Goal: Task Accomplishment & Management: Use online tool/utility

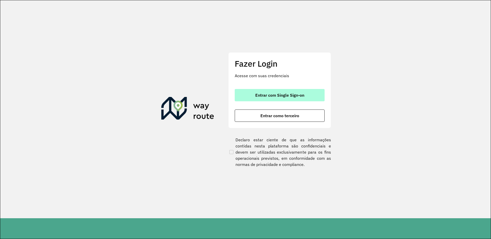
click at [279, 99] on button "Entrar com Single Sign-on" at bounding box center [280, 95] width 90 height 12
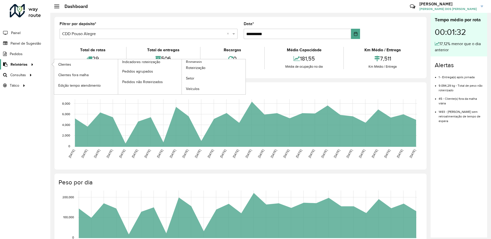
click at [22, 67] on span "Relatórios" at bounding box center [19, 64] width 17 height 5
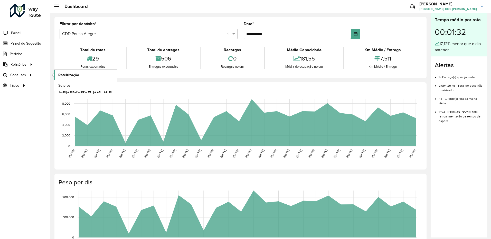
click at [66, 74] on span "Roteirização" at bounding box center [68, 74] width 21 height 5
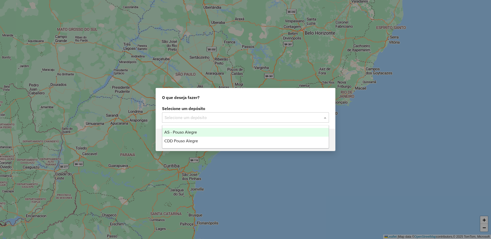
click at [172, 114] on div "Selecione um depósito" at bounding box center [245, 118] width 167 height 10
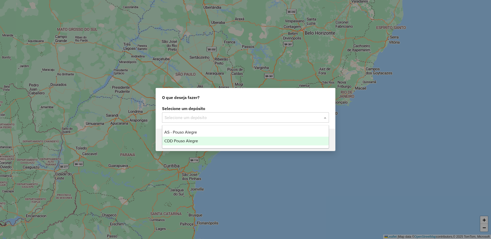
click at [172, 139] on span "CDD Pouso Alegre" at bounding box center [181, 141] width 34 height 4
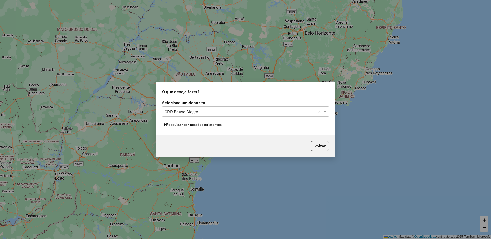
click at [171, 123] on button "Pesquisar por sessões existentes" at bounding box center [193, 125] width 62 height 8
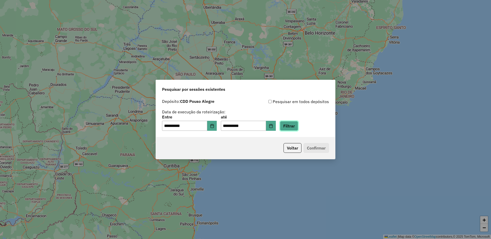
click at [294, 125] on button "Filtrar" at bounding box center [289, 126] width 18 height 10
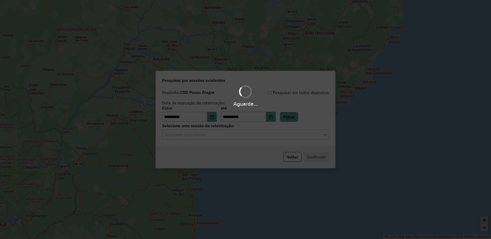
click at [224, 134] on input "text" at bounding box center [241, 135] width 152 height 6
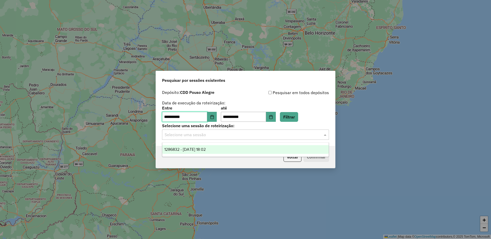
click at [184, 120] on input "**********" at bounding box center [184, 117] width 45 height 10
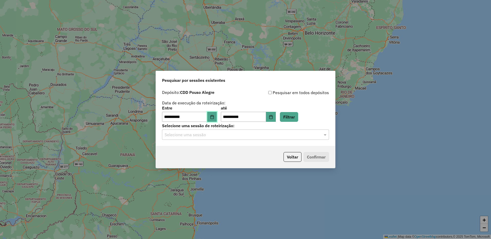
click at [217, 118] on button "Choose Date" at bounding box center [212, 117] width 10 height 10
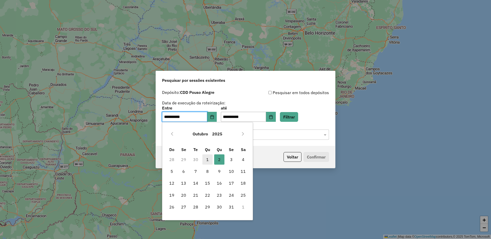
click at [208, 160] on span "1" at bounding box center [207, 160] width 10 height 10
type input "**********"
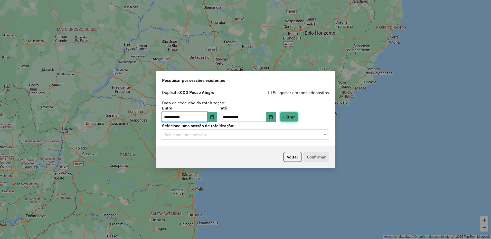
click at [298, 117] on button "Filtrar" at bounding box center [289, 117] width 18 height 10
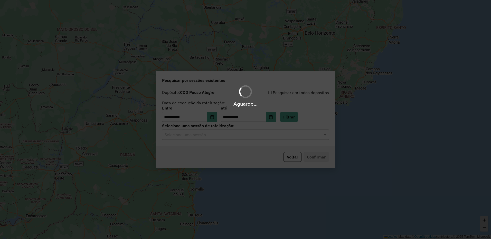
click at [230, 136] on hb-app "**********" at bounding box center [245, 119] width 491 height 239
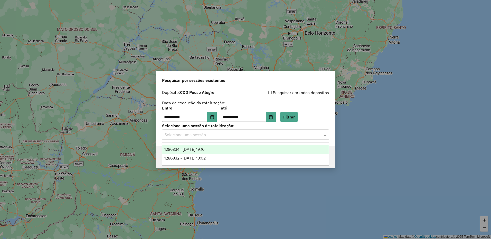
click at [230, 136] on input "text" at bounding box center [241, 135] width 152 height 6
click at [203, 148] on span "1286334 - 01/10/2025 19:16" at bounding box center [184, 149] width 40 height 4
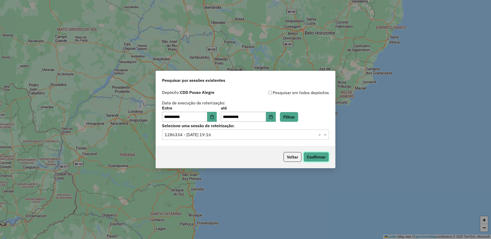
click at [316, 156] on button "Confirmar" at bounding box center [316, 157] width 25 height 10
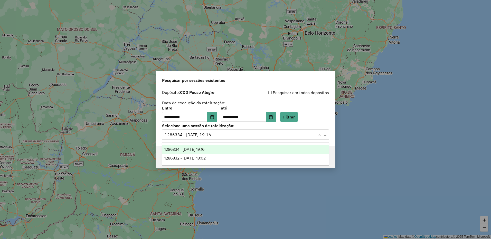
click at [216, 134] on input "text" at bounding box center [241, 135] width 152 height 6
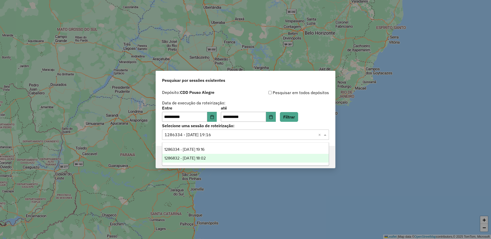
click at [205, 157] on span "1286832 - 02/10/2025 18:02" at bounding box center [184, 158] width 41 height 4
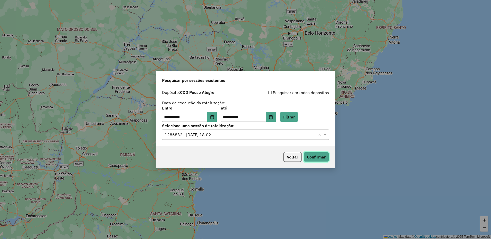
click at [311, 154] on button "Confirmar" at bounding box center [316, 157] width 25 height 10
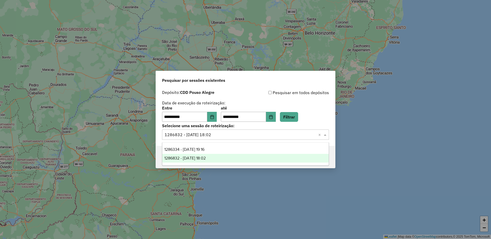
click at [213, 136] on input "text" at bounding box center [241, 135] width 152 height 6
click at [206, 160] on span "1286832 - 02/10/2025 18:02" at bounding box center [184, 158] width 41 height 4
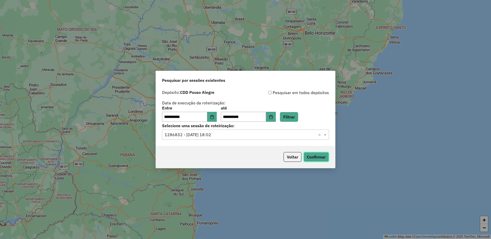
click at [310, 158] on button "Confirmar" at bounding box center [316, 157] width 25 height 10
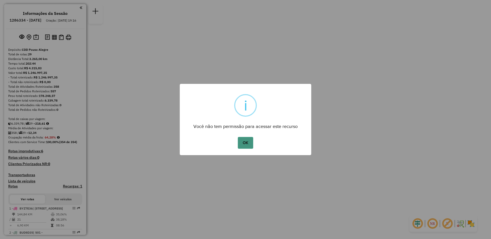
click at [242, 143] on button "OK" at bounding box center [245, 143] width 15 height 12
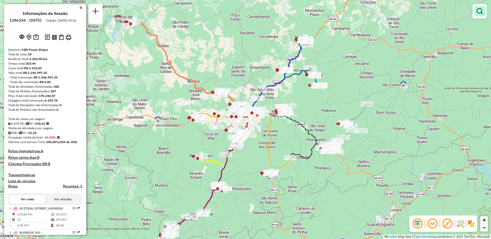
click at [485, 16] on link at bounding box center [480, 11] width 10 height 10
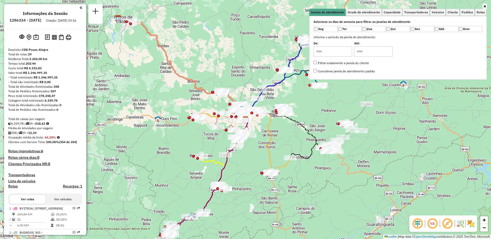
drag, startPoint x: 61, startPoint y: 89, endPoint x: 72, endPoint y: 77, distance: 16.6
click at [72, 71] on div "Custo total: R$ 4.315,83" at bounding box center [45, 68] width 74 height 5
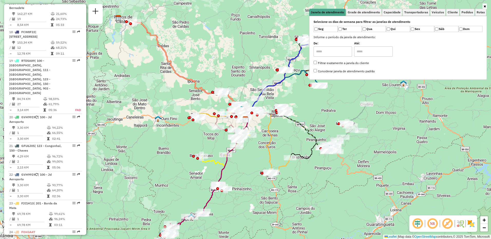
scroll to position [745, 0]
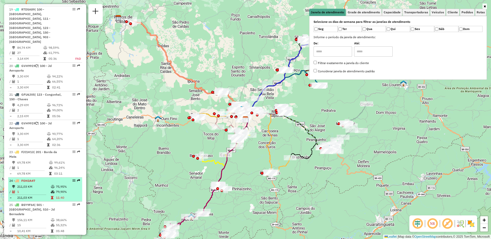
click at [26, 184] on td "211,03 KM" at bounding box center [34, 186] width 34 height 5
select select "**********"
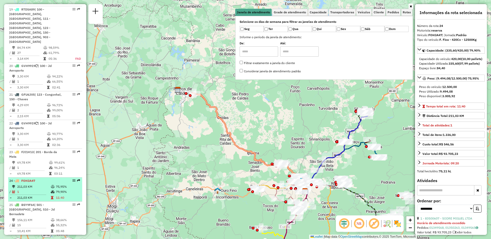
click at [36, 179] on div "24 - FOH3A47" at bounding box center [36, 181] width 54 height 5
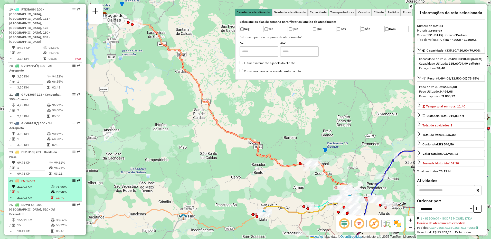
click at [72, 179] on em at bounding box center [73, 180] width 3 height 3
click at [74, 179] on div at bounding box center [72, 180] width 15 height 3
click at [74, 179] on em at bounding box center [73, 180] width 3 height 3
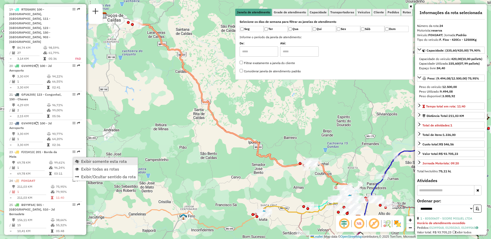
click at [84, 162] on span "Exibir somente esta rota" at bounding box center [104, 162] width 46 height 4
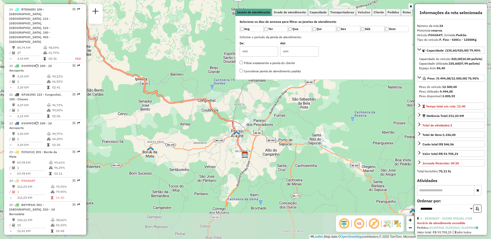
drag, startPoint x: 292, startPoint y: 183, endPoint x: 195, endPoint y: 127, distance: 112.3
click at [195, 127] on div "Janela de atendimento Grade de atendimento Capacidade Transportadoras Veículos …" at bounding box center [245, 119] width 491 height 239
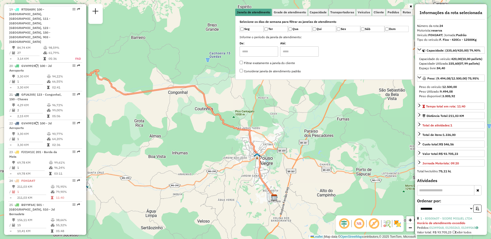
drag, startPoint x: 238, startPoint y: 111, endPoint x: 274, endPoint y: 164, distance: 64.5
click at [274, 164] on div "Janela de atendimento Grade de atendimento Capacidade Transportadoras Veículos …" at bounding box center [245, 119] width 491 height 239
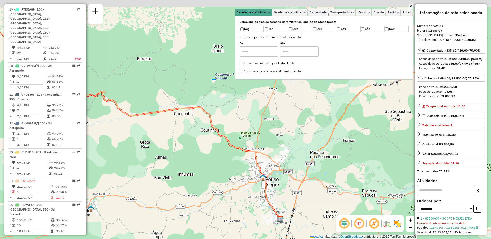
drag, startPoint x: 175, startPoint y: 133, endPoint x: 181, endPoint y: 155, distance: 22.1
click at [181, 155] on div "Janela de atendimento Grade de atendimento Capacidade Transportadoras Veículos …" at bounding box center [245, 119] width 491 height 239
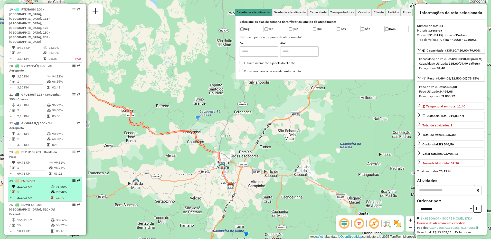
click at [19, 190] on td "1" at bounding box center [34, 192] width 34 height 5
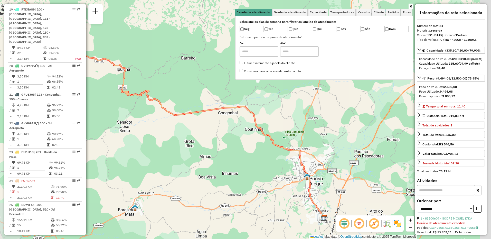
drag, startPoint x: 333, startPoint y: 180, endPoint x: 146, endPoint y: 124, distance: 194.9
click at [146, 124] on div "Janela de atendimento Grade de atendimento Capacidade Transportadoras Veículos …" at bounding box center [245, 119] width 491 height 239
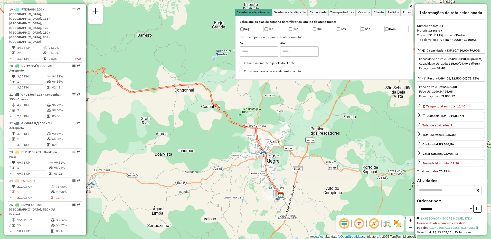
drag, startPoint x: 314, startPoint y: 174, endPoint x: 297, endPoint y: 158, distance: 23.3
click at [297, 158] on div "Janela de atendimento Grade de atendimento Capacidade Transportadoras Veículos …" at bounding box center [245, 119] width 491 height 239
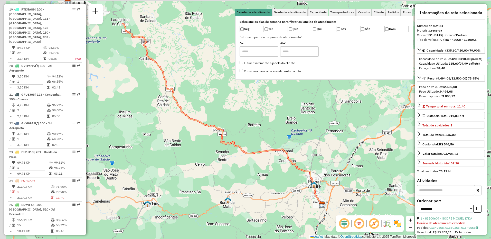
drag, startPoint x: 160, startPoint y: 121, endPoint x: 268, endPoint y: 176, distance: 121.3
click at [268, 176] on div "Janela de atendimento Grade de atendimento Capacidade Transportadoras Veículos …" at bounding box center [245, 119] width 491 height 239
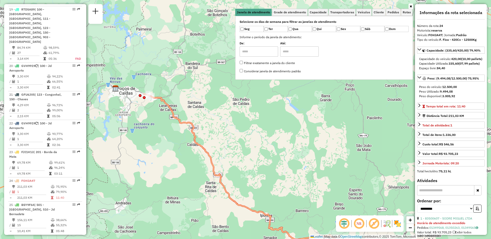
drag, startPoint x: 139, startPoint y: 104, endPoint x: 164, endPoint y: 158, distance: 59.5
click at [164, 158] on div "Janela de atendimento Grade de atendimento Capacidade Transportadoras Veículos …" at bounding box center [245, 119] width 491 height 239
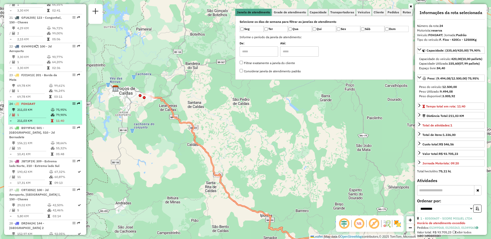
scroll to position [846, 0]
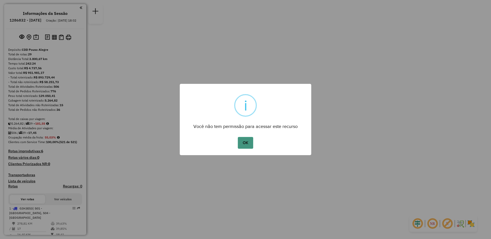
click at [249, 143] on button "OK" at bounding box center [245, 143] width 15 height 12
click at [239, 141] on button "OK" at bounding box center [245, 143] width 15 height 12
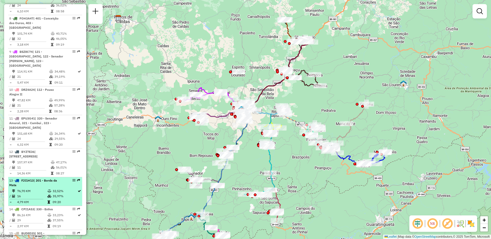
scroll to position [371, 0]
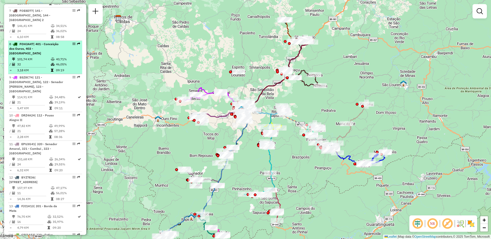
click at [29, 54] on span "| 401 - Conceição dos Ouros, 403 - [GEOGRAPHIC_DATA]" at bounding box center [33, 48] width 49 height 13
select select "**********"
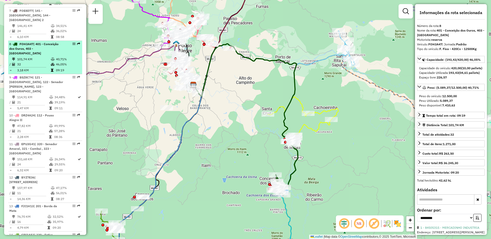
click at [73, 45] on em at bounding box center [73, 43] width 3 height 3
click at [74, 45] on em at bounding box center [73, 43] width 3 height 3
click at [72, 45] on em at bounding box center [73, 43] width 3 height 3
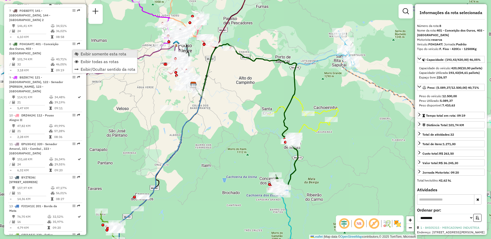
drag, startPoint x: 85, startPoint y: 63, endPoint x: 87, endPoint y: 55, distance: 8.2
click at [87, 55] on ul "Exibir somente esta rota Exibir todas as rotas Exibir/Ocultar sentido da rota" at bounding box center [105, 61] width 64 height 23
click at [87, 53] on span "Exibir somente esta rota" at bounding box center [104, 54] width 46 height 4
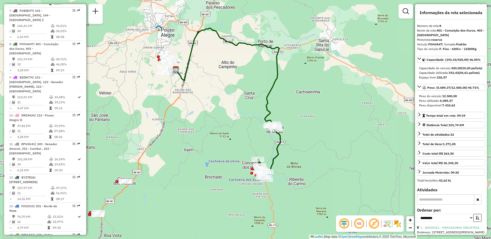
drag, startPoint x: 249, startPoint y: 137, endPoint x: 231, endPoint y: 121, distance: 23.5
click at [231, 121] on div "Janela de atendimento Grade de atendimento Capacidade Transportadoras Veículos …" at bounding box center [245, 119] width 491 height 239
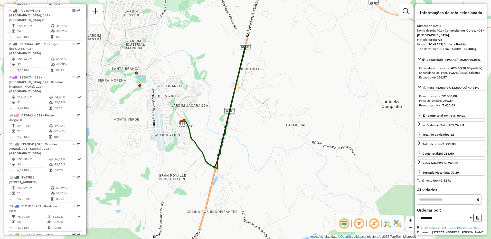
drag, startPoint x: 179, startPoint y: 74, endPoint x: 162, endPoint y: 143, distance: 71.3
click at [162, 143] on div "Janela de atendimento Grade de atendimento Capacidade Transportadoras Veículos …" at bounding box center [245, 119] width 491 height 239
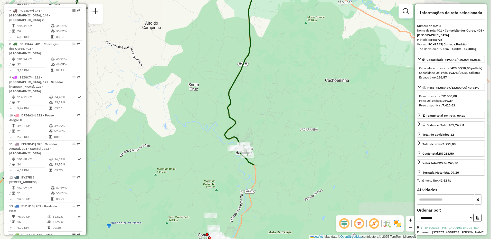
drag, startPoint x: 278, startPoint y: 152, endPoint x: 153, endPoint y: 53, distance: 159.0
click at [153, 53] on div "Janela de atendimento Grade de atendimento Capacidade Transportadoras Veículos …" at bounding box center [245, 119] width 491 height 239
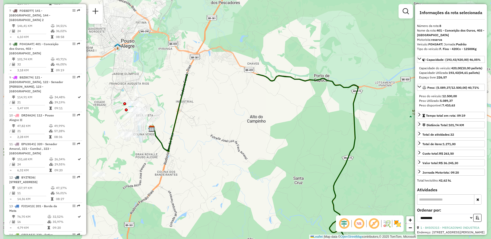
drag, startPoint x: 167, startPoint y: 88, endPoint x: 275, endPoint y: 186, distance: 145.8
click at [275, 186] on div "Janela de atendimento Grade de atendimento Capacidade Transportadoras Veículos …" at bounding box center [245, 119] width 491 height 239
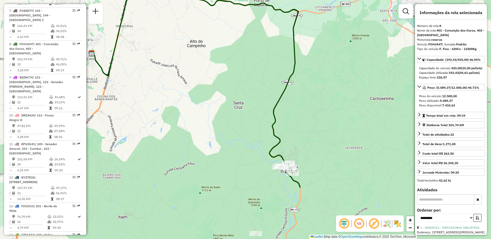
drag, startPoint x: 295, startPoint y: 176, endPoint x: 234, endPoint y: 100, distance: 97.6
click at [234, 100] on div "Janela de atendimento Grade de atendimento Capacidade Transportadoras Veículos …" at bounding box center [245, 119] width 491 height 239
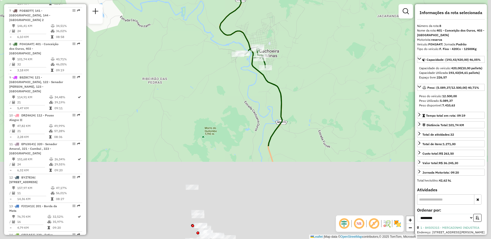
drag, startPoint x: 295, startPoint y: 139, endPoint x: 286, endPoint y: 83, distance: 57.4
click at [286, 83] on div "Janela de atendimento Grade de atendimento Capacidade Transportadoras Veículos …" at bounding box center [245, 119] width 491 height 239
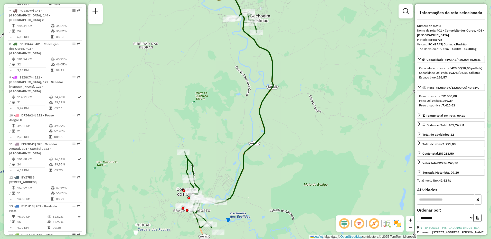
drag, startPoint x: 296, startPoint y: 194, endPoint x: 285, endPoint y: 142, distance: 53.9
click at [285, 142] on div "Janela de atendimento Grade de atendimento Capacidade Transportadoras Veículos …" at bounding box center [245, 119] width 491 height 239
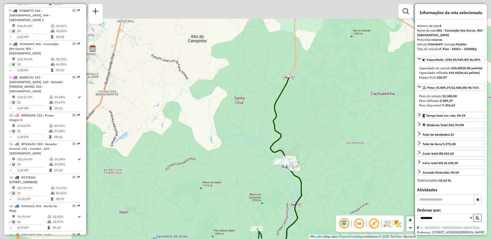
drag, startPoint x: 249, startPoint y: 96, endPoint x: 269, endPoint y: 199, distance: 104.8
click at [269, 199] on div "Janela de atendimento Grade de atendimento Capacidade Transportadoras Veículos …" at bounding box center [245, 119] width 491 height 239
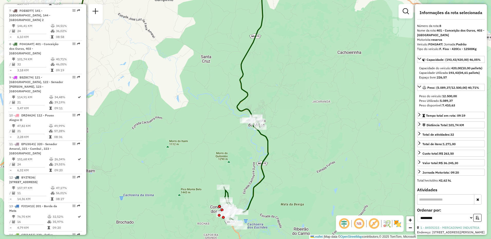
drag, startPoint x: 213, startPoint y: 102, endPoint x: 179, endPoint y: 59, distance: 55.2
click at [179, 59] on div "Janela de atendimento Grade de atendimento Capacidade Transportadoras Veículos …" at bounding box center [245, 119] width 491 height 239
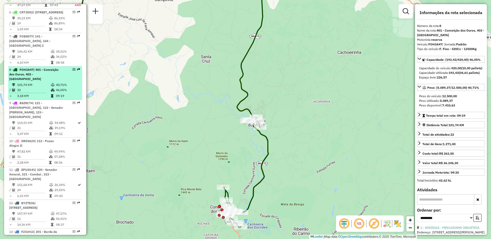
scroll to position [319, 0]
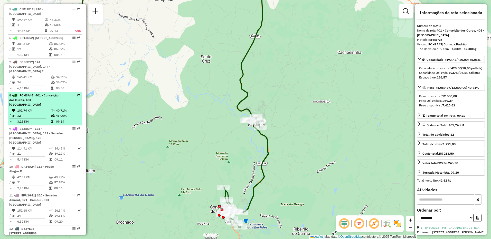
click at [34, 105] on span "| 401 - Conceição dos Ouros, 403 - [GEOGRAPHIC_DATA]" at bounding box center [33, 100] width 49 height 13
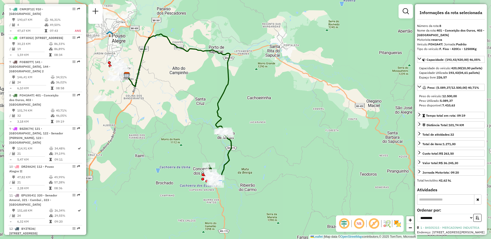
drag, startPoint x: 249, startPoint y: 144, endPoint x: 182, endPoint y: 134, distance: 67.2
click at [182, 134] on div "Janela de atendimento Grade de atendimento Capacidade Transportadoras Veículos …" at bounding box center [245, 119] width 491 height 239
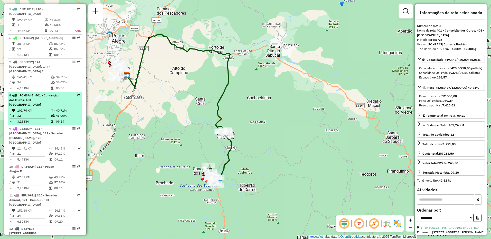
click at [37, 107] on div "8 - FOH3A47 | 401 - Conceição dos Ouros, 403 - [GEOGRAPHIC_DATA]" at bounding box center [36, 100] width 54 height 14
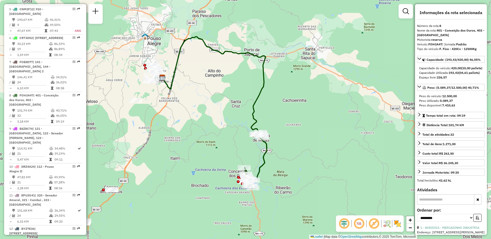
drag, startPoint x: 271, startPoint y: 154, endPoint x: 241, endPoint y: 147, distance: 30.6
click at [241, 147] on div "Janela de atendimento Grade de atendimento Capacidade Transportadoras Veículos …" at bounding box center [245, 119] width 491 height 239
click at [431, 118] on span "Tempo total em rota: 09:19" at bounding box center [445, 116] width 39 height 4
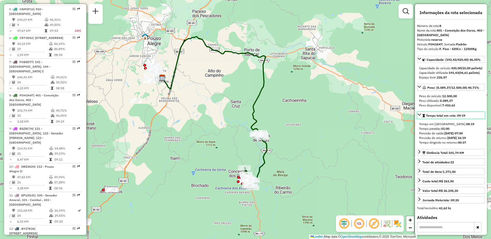
click at [431, 118] on span "Tempo total em rota: 09:19" at bounding box center [445, 116] width 39 height 4
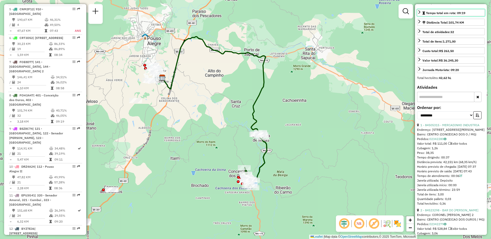
scroll to position [128, 0]
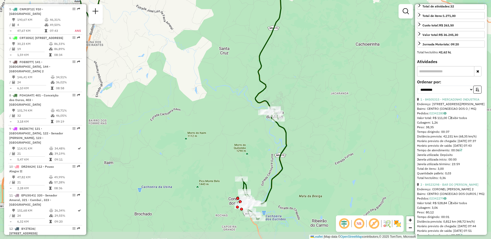
drag, startPoint x: 269, startPoint y: 193, endPoint x: 268, endPoint y: 163, distance: 30.1
click at [268, 163] on div "Janela de atendimento Grade de atendimento Capacidade Transportadoras Veículos …" at bounding box center [245, 119] width 491 height 239
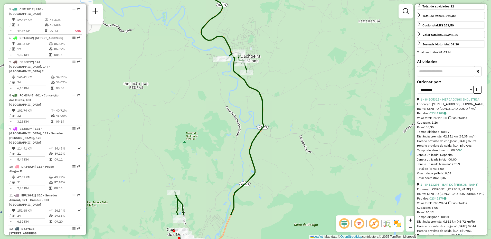
drag, startPoint x: 244, startPoint y: 201, endPoint x: 286, endPoint y: 153, distance: 63.7
click at [286, 153] on div "Janela de atendimento Grade de atendimento Capacidade Transportadoras Veículos …" at bounding box center [245, 119] width 491 height 239
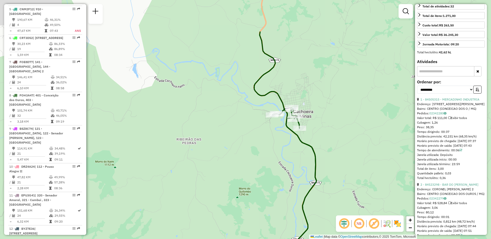
drag, startPoint x: 226, startPoint y: 129, endPoint x: 281, endPoint y: 188, distance: 80.5
click at [281, 188] on div "Janela de atendimento Grade de atendimento Capacidade Transportadoras Veículos …" at bounding box center [245, 119] width 491 height 239
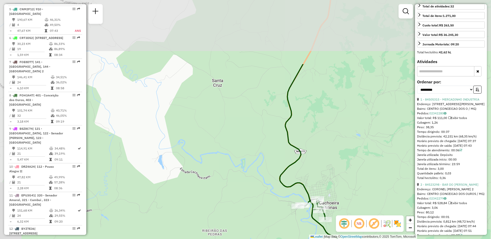
drag, startPoint x: 231, startPoint y: 131, endPoint x: 250, endPoint y: 187, distance: 58.8
click at [250, 187] on div "Janela de atendimento Grade de atendimento Capacidade Transportadoras Veículos …" at bounding box center [245, 119] width 491 height 239
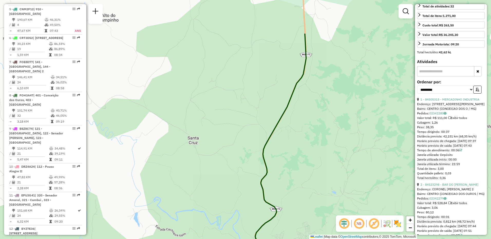
drag, startPoint x: 231, startPoint y: 109, endPoint x: 206, endPoint y: 167, distance: 62.5
click at [206, 167] on div "Janela de atendimento Grade de atendimento Capacidade Transportadoras Veículos …" at bounding box center [245, 119] width 491 height 239
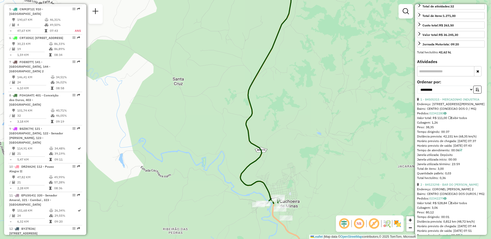
drag, startPoint x: 293, startPoint y: 180, endPoint x: 278, endPoint y: 120, distance: 60.9
click at [278, 120] on div "Janela de atendimento Grade de atendimento Capacidade Transportadoras Veículos …" at bounding box center [245, 119] width 491 height 239
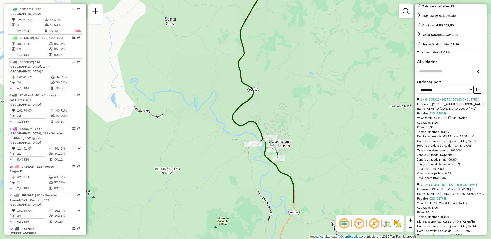
drag, startPoint x: 336, startPoint y: 204, endPoint x: 328, endPoint y: 144, distance: 60.6
click at [328, 144] on div "Janela de atendimento Grade de atendimento Capacidade Transportadoras Veículos …" at bounding box center [245, 119] width 491 height 239
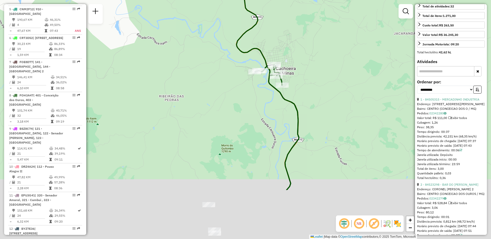
drag, startPoint x: 314, startPoint y: 136, endPoint x: 323, endPoint y: 52, distance: 84.0
click at [319, 58] on div "Janela de atendimento Grade de atendimento Capacidade Transportadoras Veículos …" at bounding box center [245, 119] width 491 height 239
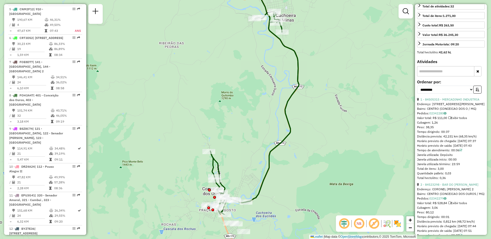
drag, startPoint x: 338, startPoint y: 145, endPoint x: 338, endPoint y: 114, distance: 30.8
click at [338, 114] on div "Janela de atendimento Grade de atendimento Capacidade Transportadoras Veículos …" at bounding box center [245, 119] width 491 height 239
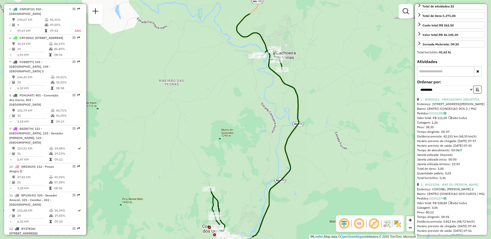
drag, startPoint x: 343, startPoint y: 83, endPoint x: 343, endPoint y: 120, distance: 36.2
click at [343, 120] on div "Janela de atendimento Grade de atendimento Capacidade Transportadoras Veículos …" at bounding box center [245, 119] width 491 height 239
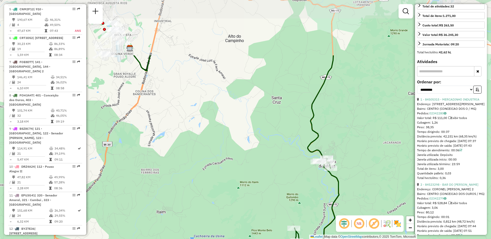
drag, startPoint x: 338, startPoint y: 73, endPoint x: 355, endPoint y: 152, distance: 81.2
click at [355, 152] on div "Janela de atendimento Grade de atendimento Capacidade Transportadoras Veículos …" at bounding box center [245, 119] width 491 height 239
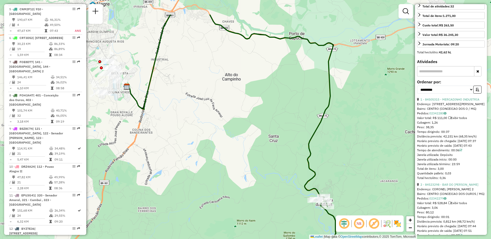
drag, startPoint x: 380, startPoint y: 84, endPoint x: 377, endPoint y: 122, distance: 38.7
click at [377, 122] on div "Janela de atendimento Grade de atendimento Capacidade Transportadoras Veículos …" at bounding box center [245, 119] width 491 height 239
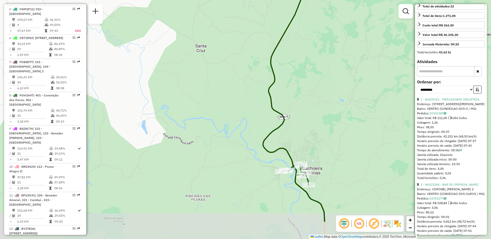
drag, startPoint x: 345, startPoint y: 180, endPoint x: 345, endPoint y: 140, distance: 40.3
click at [345, 140] on div "Janela de atendimento Grade de atendimento Capacidade Transportadoras Veículos …" at bounding box center [245, 119] width 491 height 239
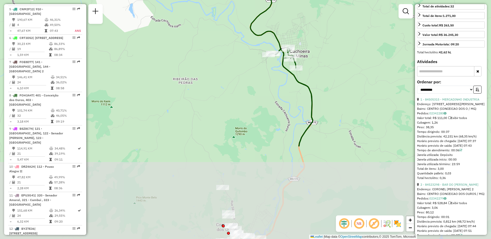
drag, startPoint x: 338, startPoint y: 179, endPoint x: 326, endPoint y: 73, distance: 106.5
click at [326, 73] on div "Janela de atendimento Grade de atendimento Capacidade Transportadoras Veículos …" at bounding box center [245, 119] width 491 height 239
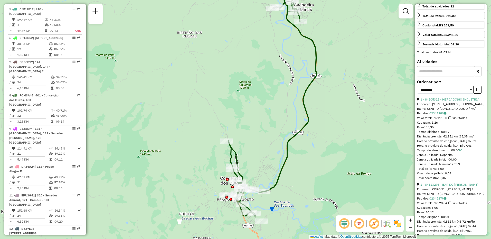
drag, startPoint x: 350, startPoint y: 130, endPoint x: 355, endPoint y: 85, distance: 45.5
click at [355, 85] on div "Janela de atendimento Grade de atendimento Capacidade Transportadoras Veículos …" at bounding box center [245, 119] width 491 height 239
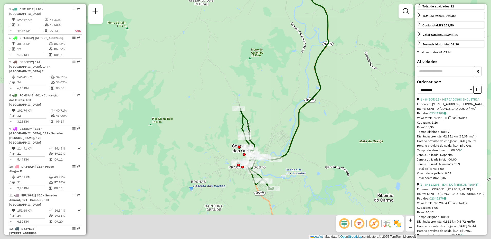
drag, startPoint x: 305, startPoint y: 194, endPoint x: 318, endPoint y: 165, distance: 32.1
click at [318, 165] on div "Janela de atendimento Grade de atendimento Capacidade Transportadoras Veículos …" at bounding box center [245, 119] width 491 height 239
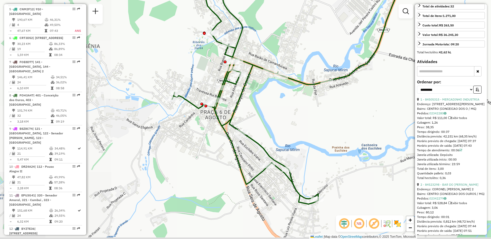
drag, startPoint x: 186, startPoint y: 157, endPoint x: 352, endPoint y: 112, distance: 172.1
click at [352, 112] on div "Janela de atendimento Grade de atendimento Capacidade Transportadoras Veículos …" at bounding box center [245, 119] width 491 height 239
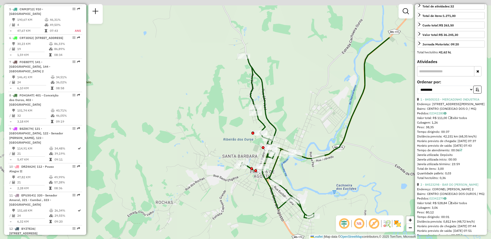
drag, startPoint x: 335, startPoint y: 60, endPoint x: 322, endPoint y: 120, distance: 62.2
click at [321, 126] on div "Janela de atendimento Grade de atendimento Capacidade Transportadoras Veículos …" at bounding box center [245, 119] width 491 height 239
